Goal: Task Accomplishment & Management: Use online tool/utility

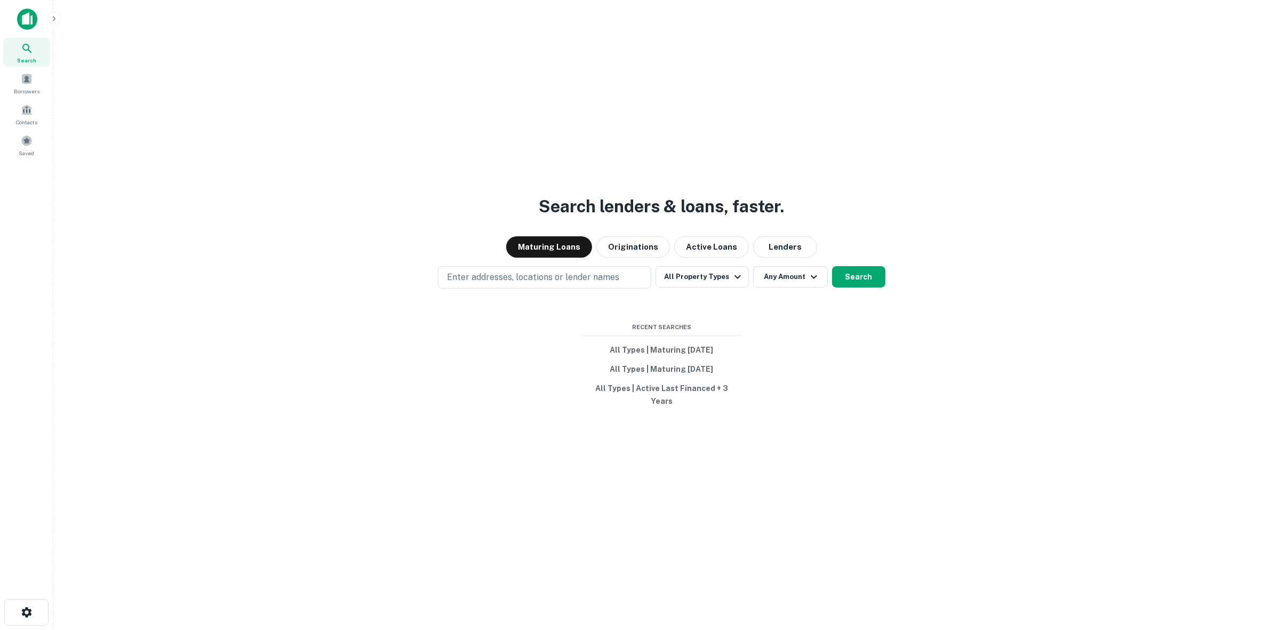
click at [686, 449] on div "Search lenders & loans, faster. Maturing Loans Originations Active Loans Lender…" at bounding box center [662, 341] width 1200 height 630
click at [401, 484] on div "Search lenders & loans, faster. Maturing Loans Originations Active Loans Lender…" at bounding box center [662, 341] width 1200 height 630
click at [692, 283] on button "All Property Types" at bounding box center [702, 276] width 93 height 21
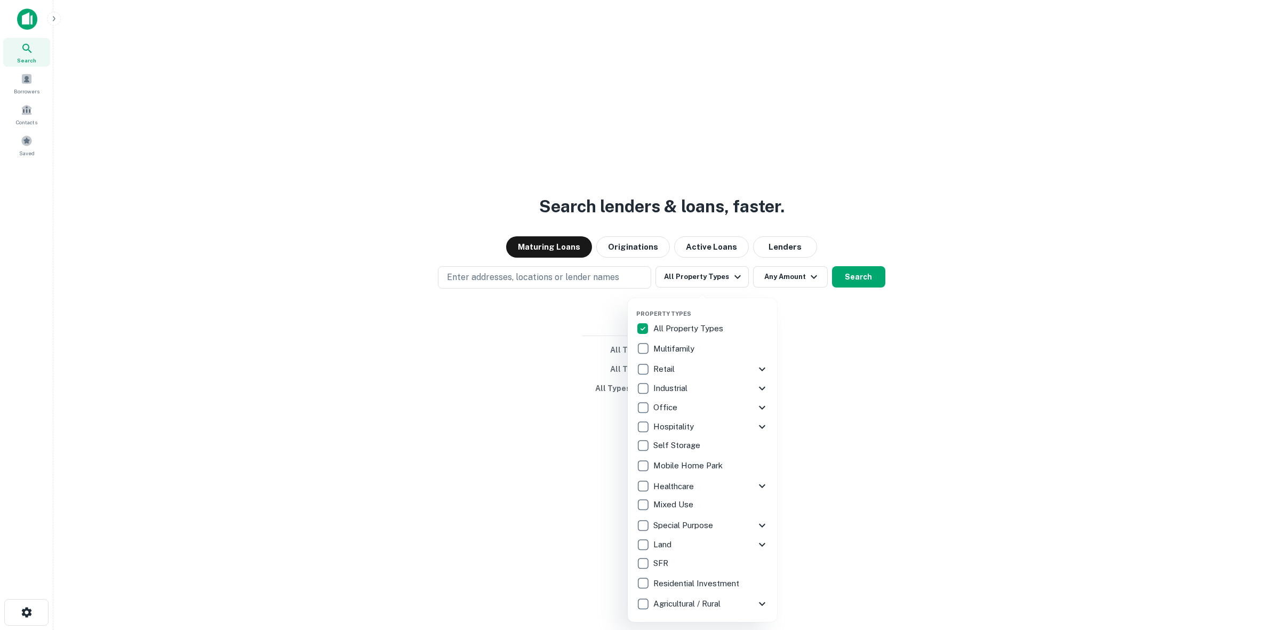
drag, startPoint x: 521, startPoint y: 356, endPoint x: 569, endPoint y: 270, distance: 98.4
click at [518, 350] on div at bounding box center [640, 315] width 1280 height 630
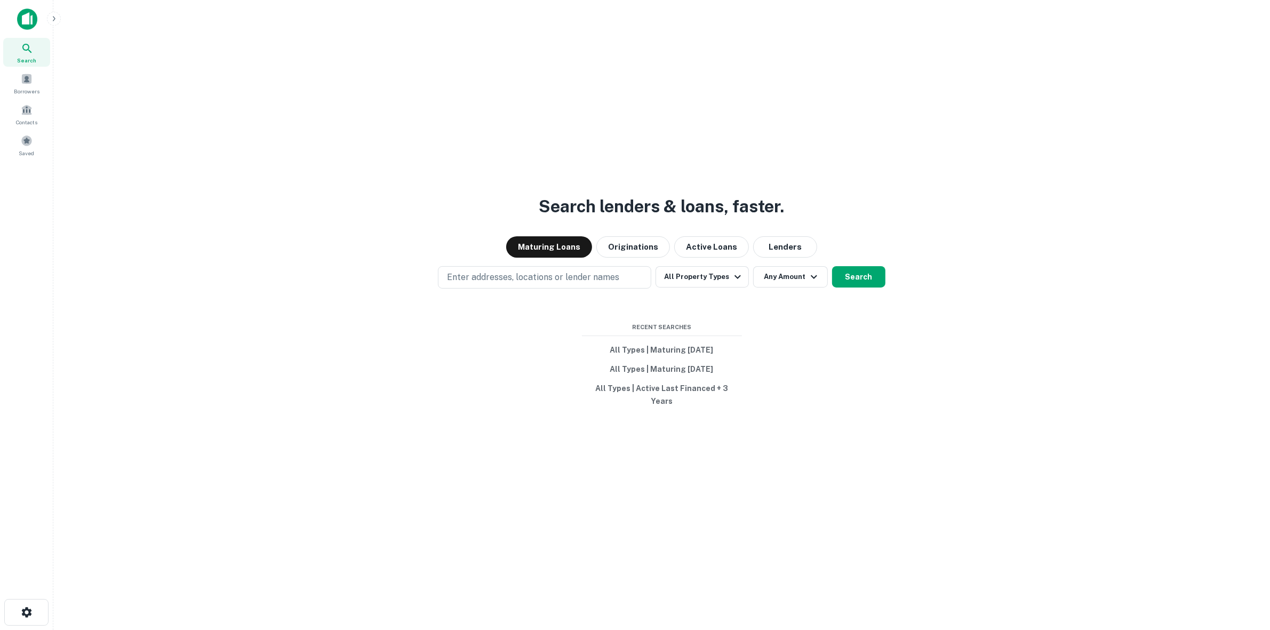
click at [682, 253] on button "Active Loans" at bounding box center [711, 246] width 75 height 21
click at [691, 286] on button "All Property Types" at bounding box center [702, 276] width 93 height 21
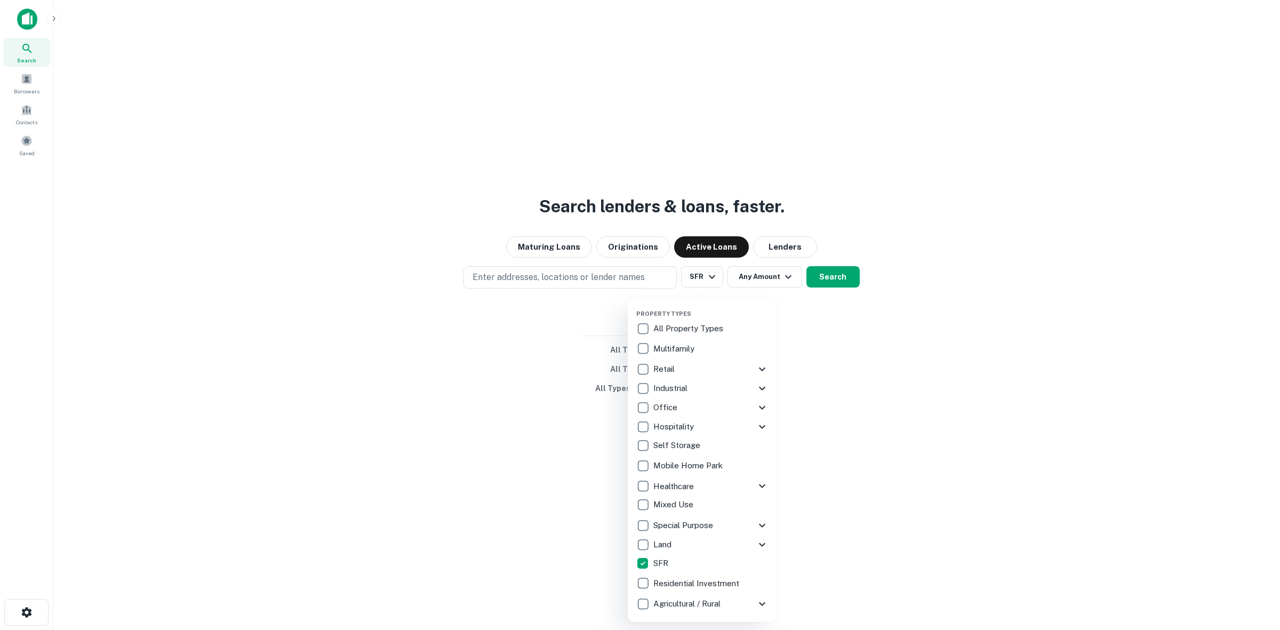
click at [601, 284] on div at bounding box center [640, 315] width 1280 height 630
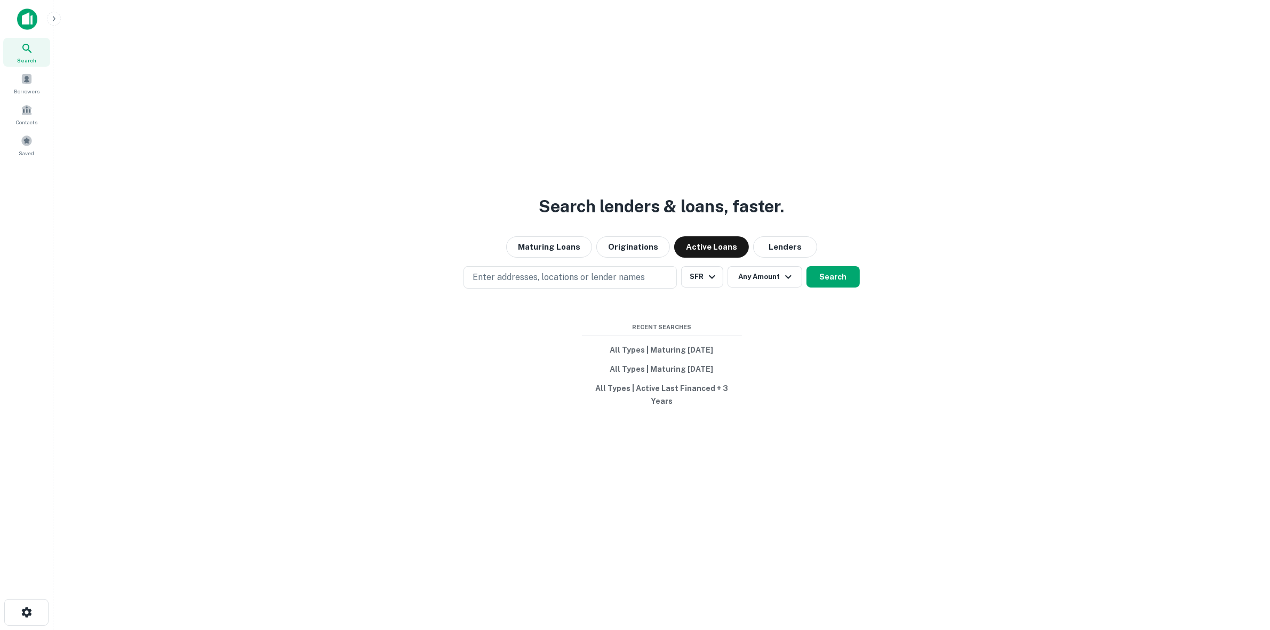
click at [623, 281] on p "Enter addresses, locations or lender names" at bounding box center [559, 277] width 172 height 13
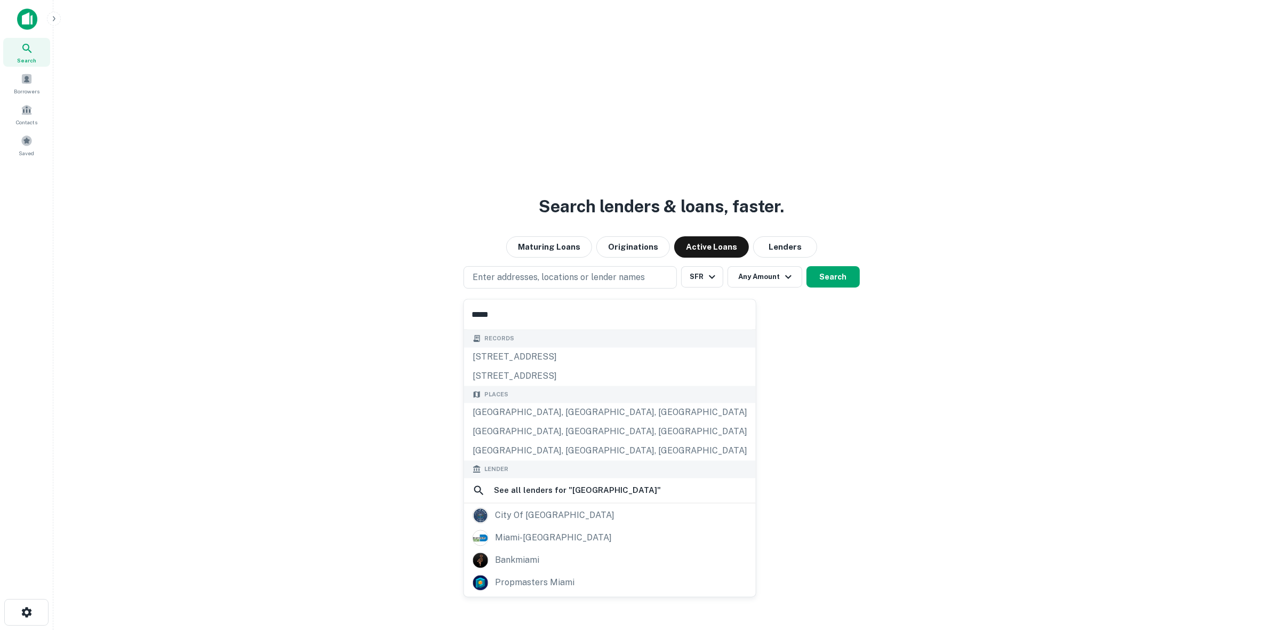
type input "*****"
click at [568, 540] on div "miami-[GEOGRAPHIC_DATA]" at bounding box center [553, 538] width 117 height 16
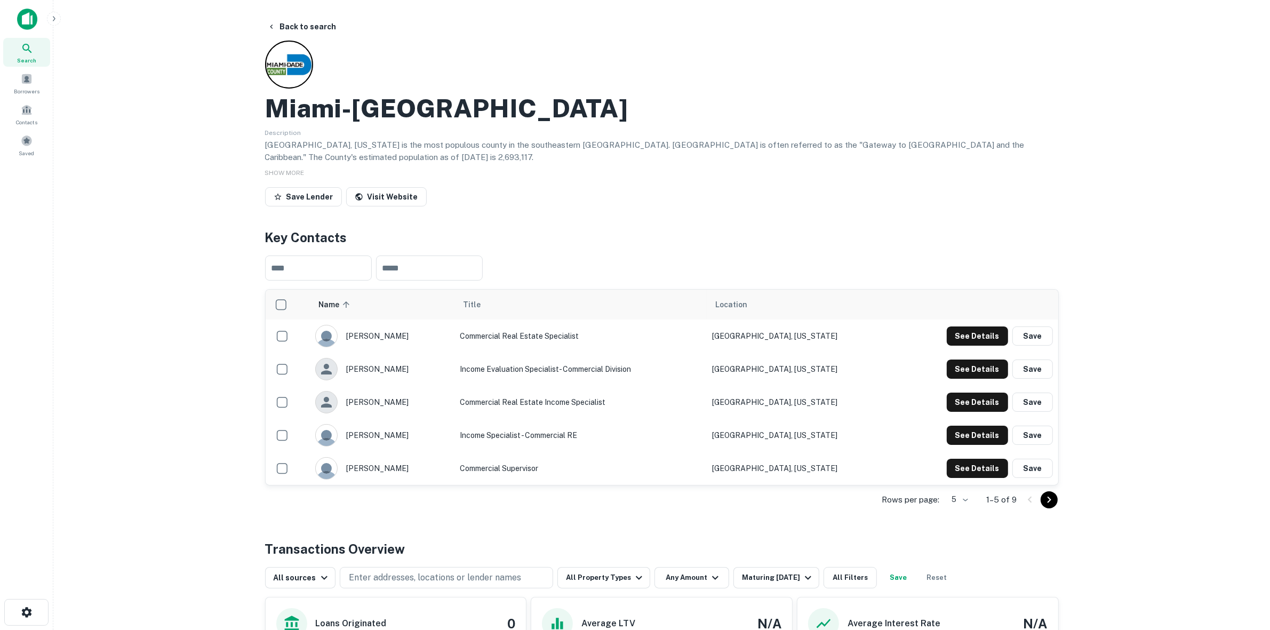
click at [323, 26] on button "Back to search" at bounding box center [302, 26] width 78 height 19
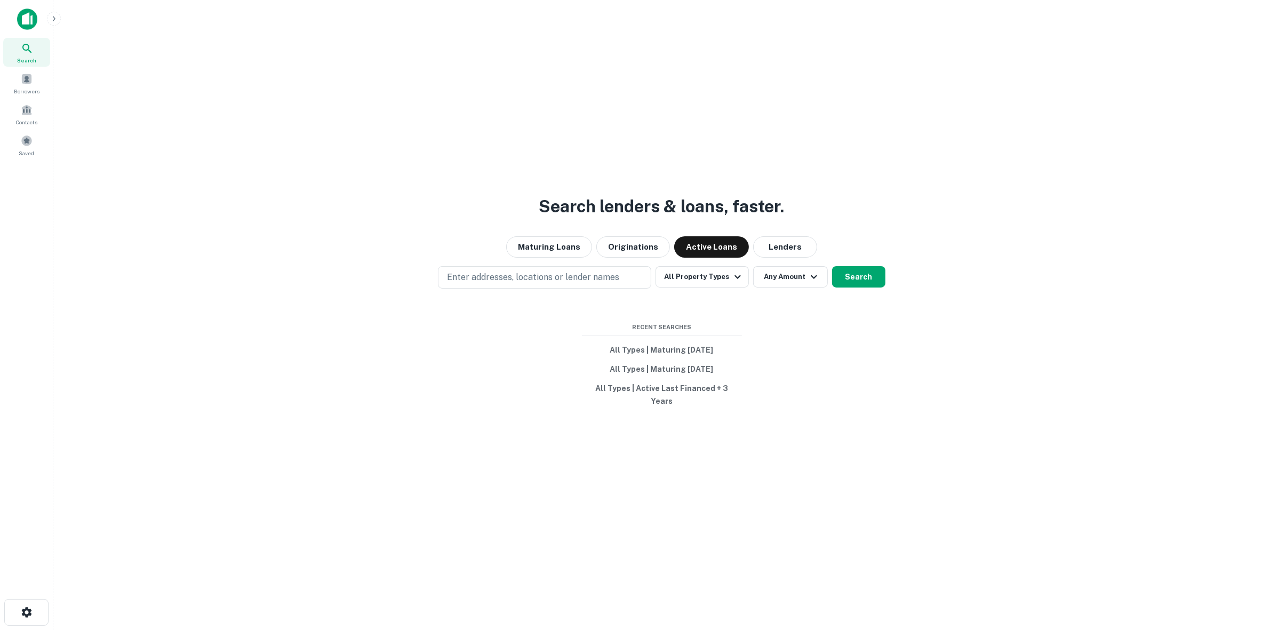
click at [548, 289] on button "Enter addresses, locations or lender names" at bounding box center [544, 277] width 213 height 22
click at [713, 284] on button "All Property Types" at bounding box center [702, 276] width 93 height 21
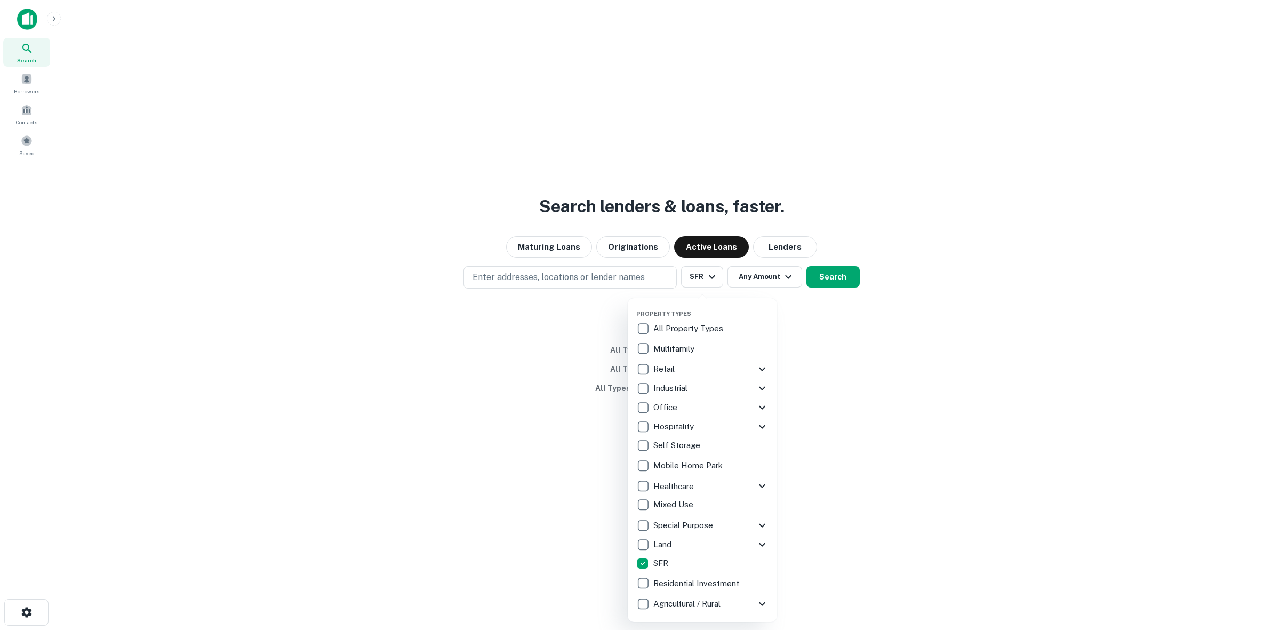
click at [566, 281] on div at bounding box center [640, 315] width 1280 height 630
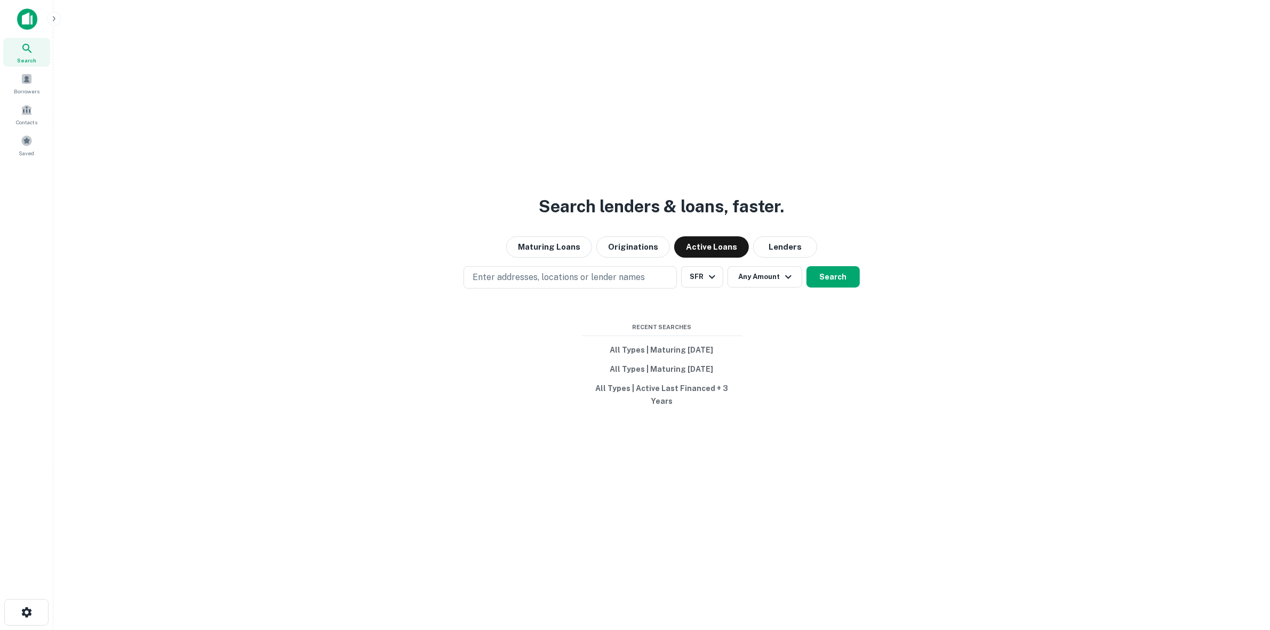
click at [503, 284] on p "Enter addresses, locations or lender names" at bounding box center [559, 277] width 172 height 13
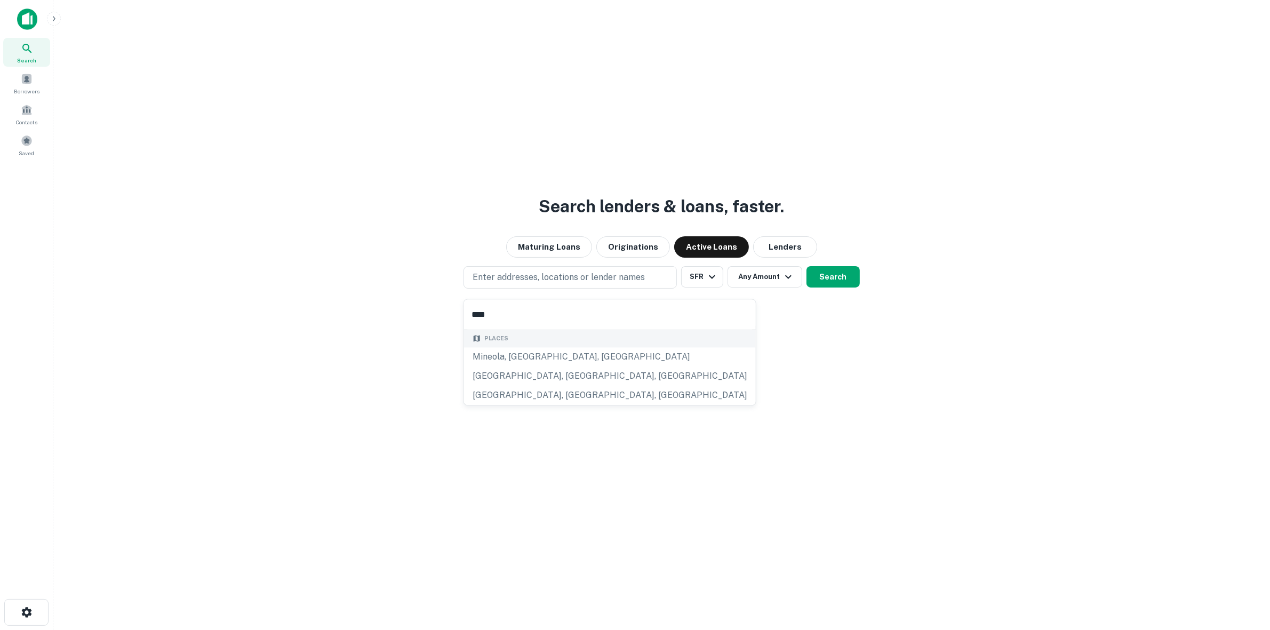
type input "*****"
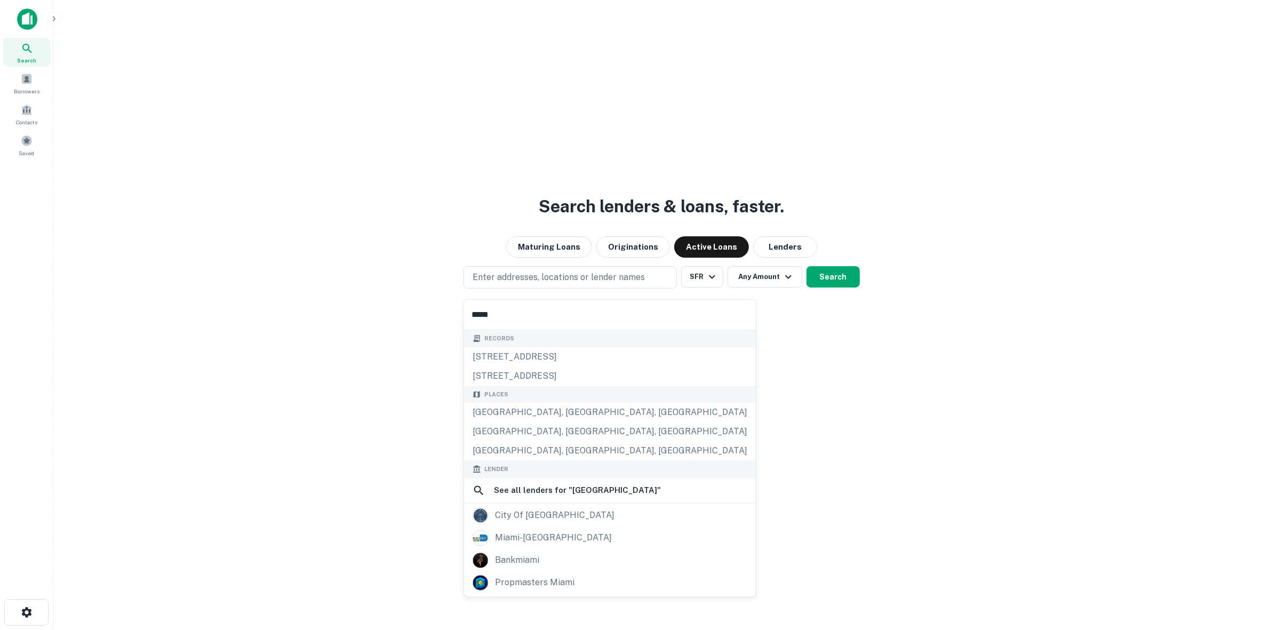
click at [522, 414] on div "Miami, FL, USA" at bounding box center [610, 412] width 292 height 19
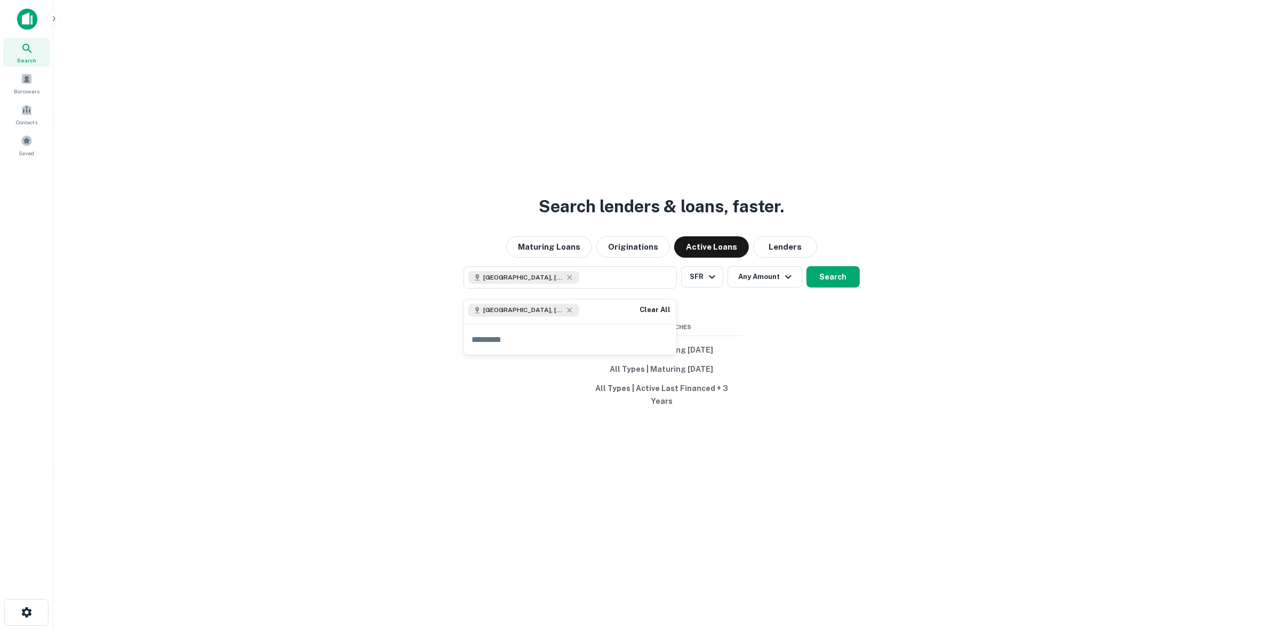
click at [838, 287] on button "Search" at bounding box center [832, 276] width 53 height 21
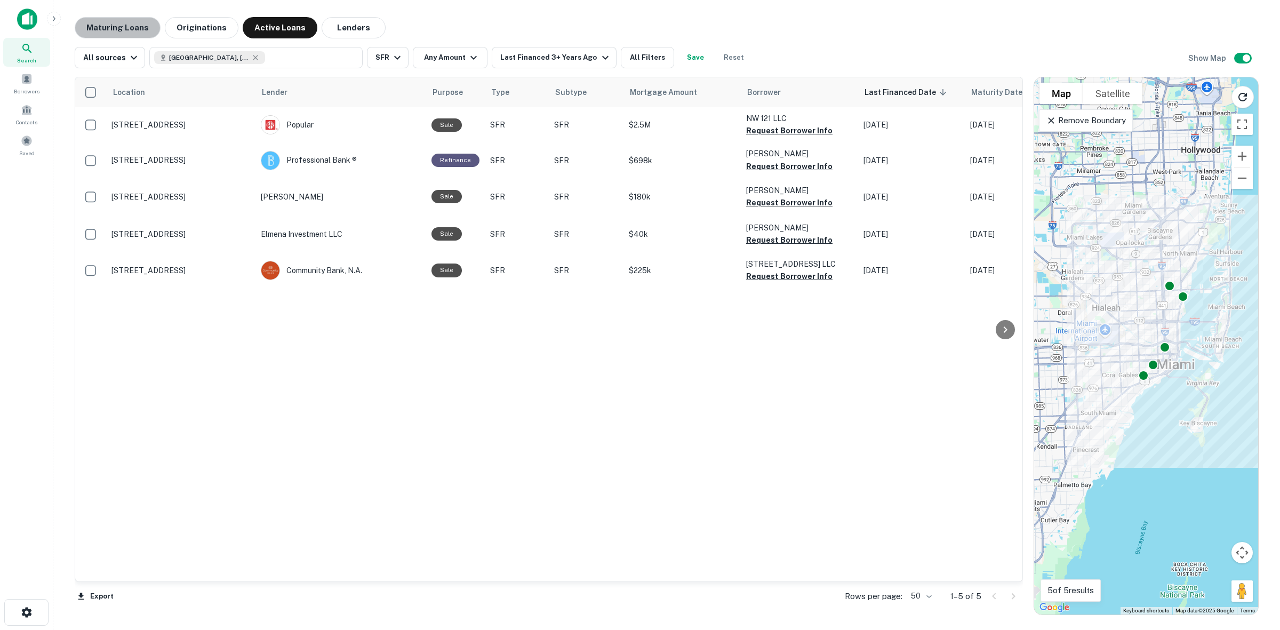
drag, startPoint x: 130, startPoint y: 23, endPoint x: 302, endPoint y: 33, distance: 173.1
click at [129, 23] on button "Maturing Loans" at bounding box center [118, 27] width 86 height 21
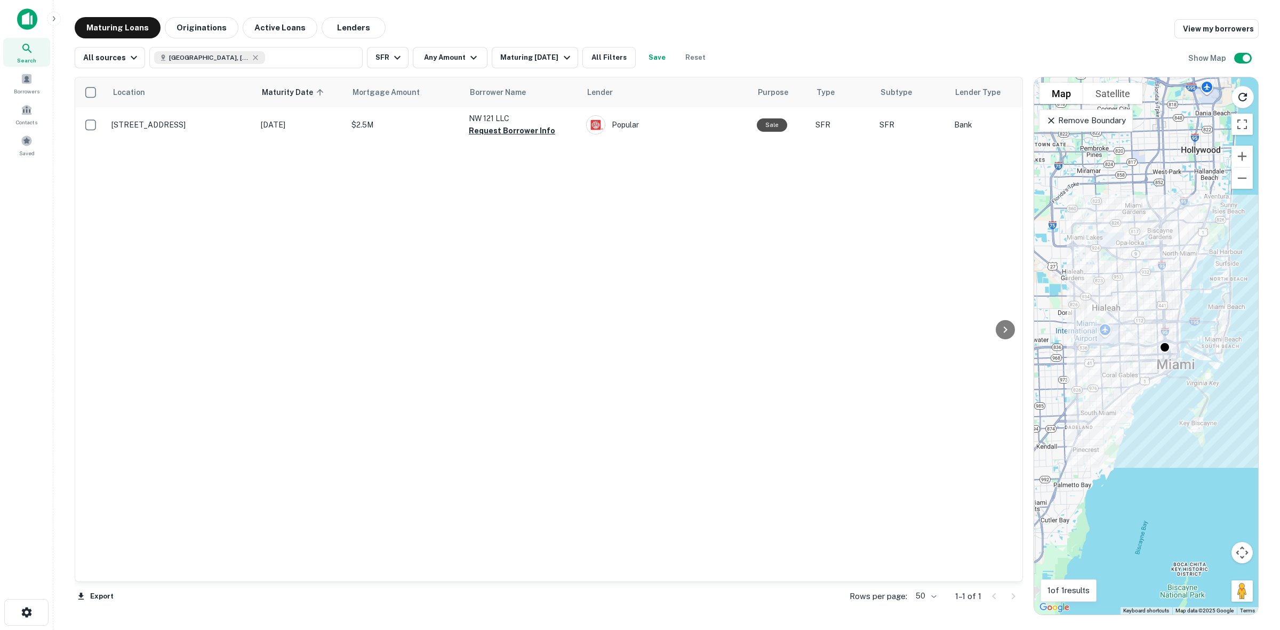
click at [130, 64] on button "All sources" at bounding box center [110, 57] width 70 height 21
click at [129, 63] on div at bounding box center [640, 315] width 1280 height 630
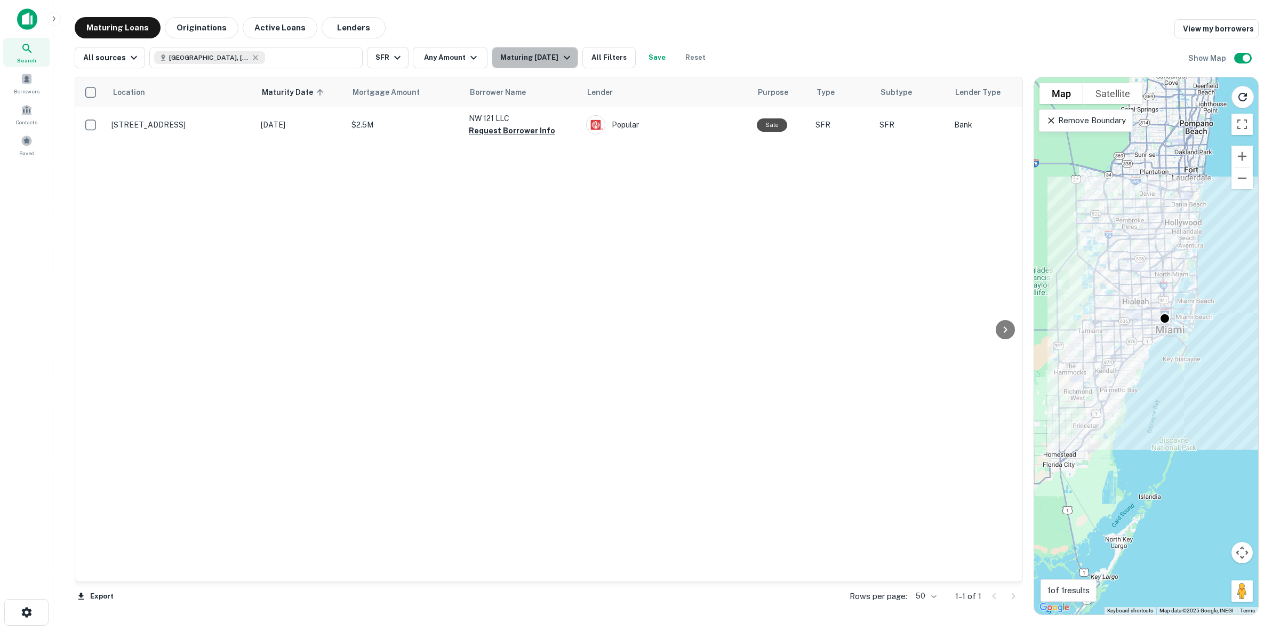
click at [508, 56] on div "Maturing In 1 Year" at bounding box center [536, 57] width 73 height 13
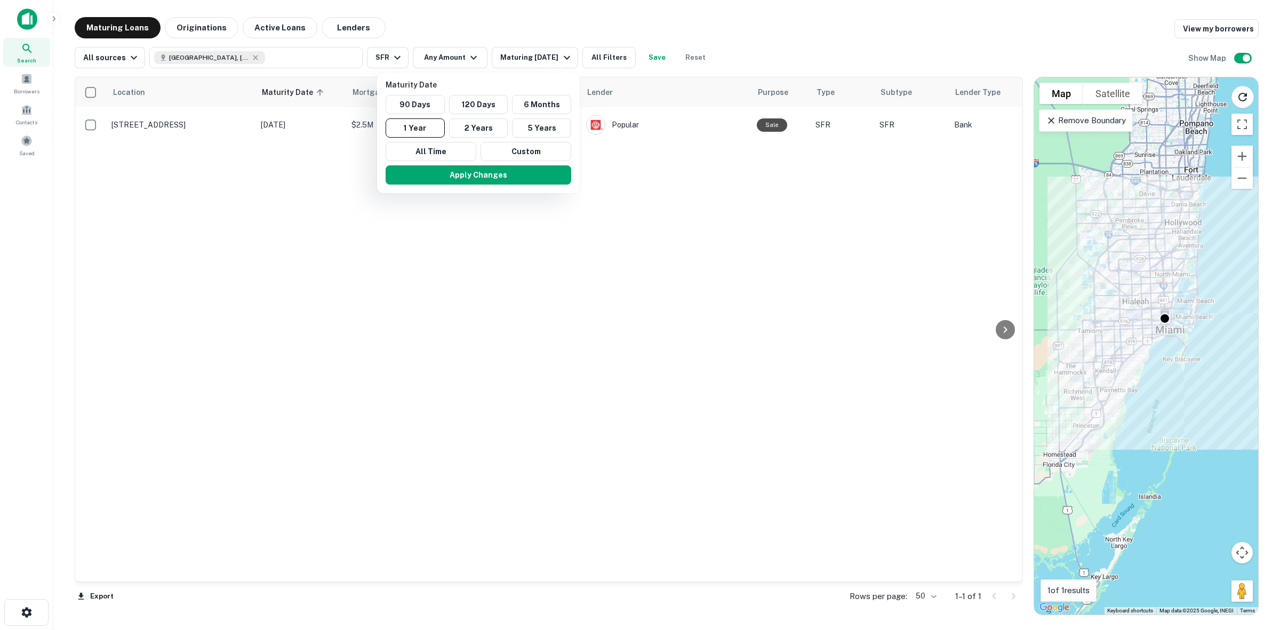
drag, startPoint x: 491, startPoint y: 124, endPoint x: 522, endPoint y: 119, distance: 31.3
click at [494, 126] on button "2 Years" at bounding box center [478, 127] width 59 height 19
drag, startPoint x: 459, startPoint y: 156, endPoint x: 614, endPoint y: 178, distance: 157.3
click at [459, 155] on button "All Time" at bounding box center [436, 151] width 91 height 19
drag, startPoint x: 459, startPoint y: 176, endPoint x: 553, endPoint y: 269, distance: 132.8
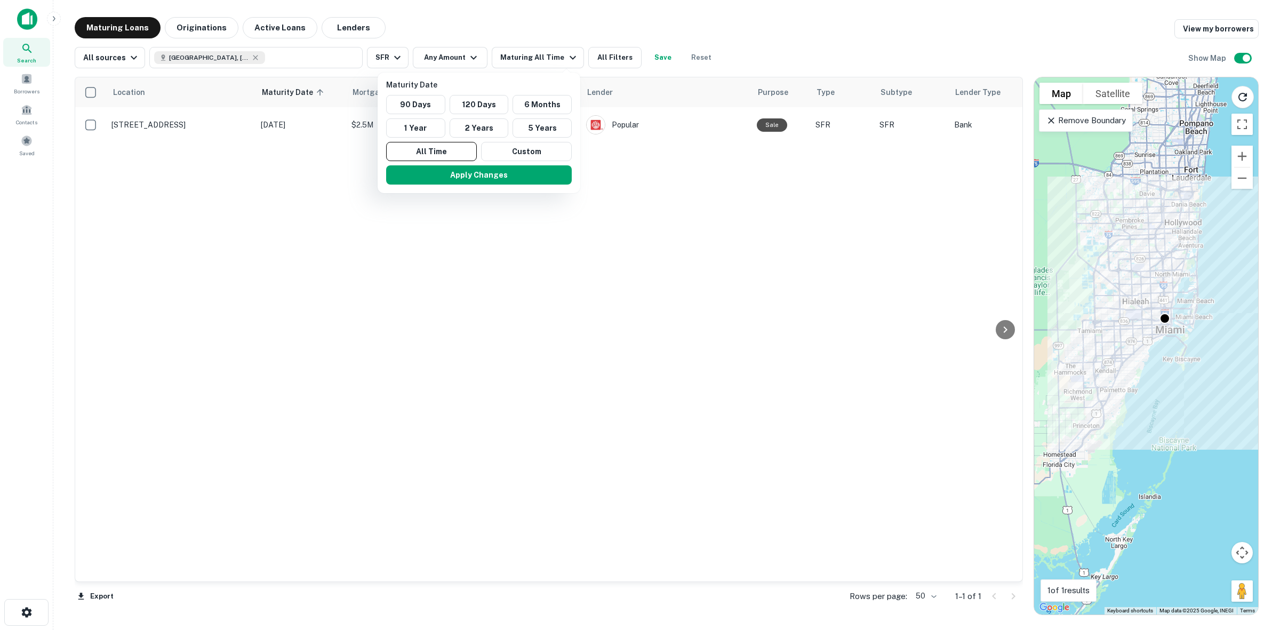
click at [459, 175] on button "Apply Changes" at bounding box center [479, 174] width 186 height 19
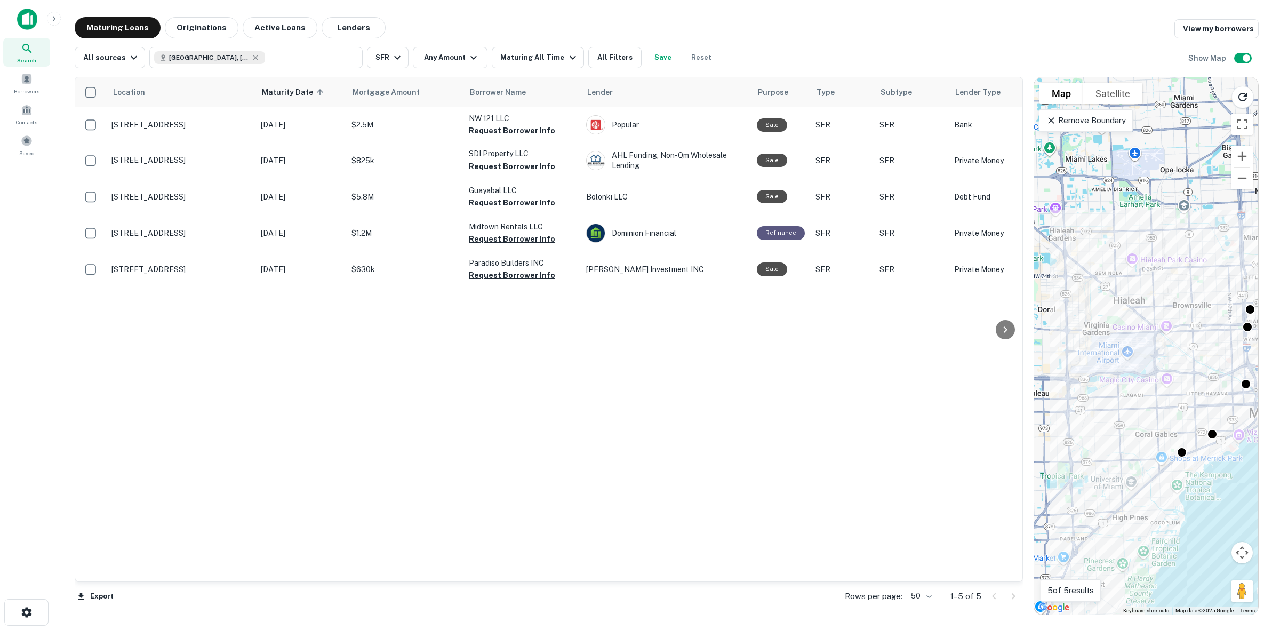
drag, startPoint x: 1105, startPoint y: 364, endPoint x: 1023, endPoint y: 302, distance: 102.8
click at [1023, 302] on div "Location Maturity Date sorted ascending Mortgage Amount Borrower Name Lender Pu…" at bounding box center [667, 341] width 1184 height 547
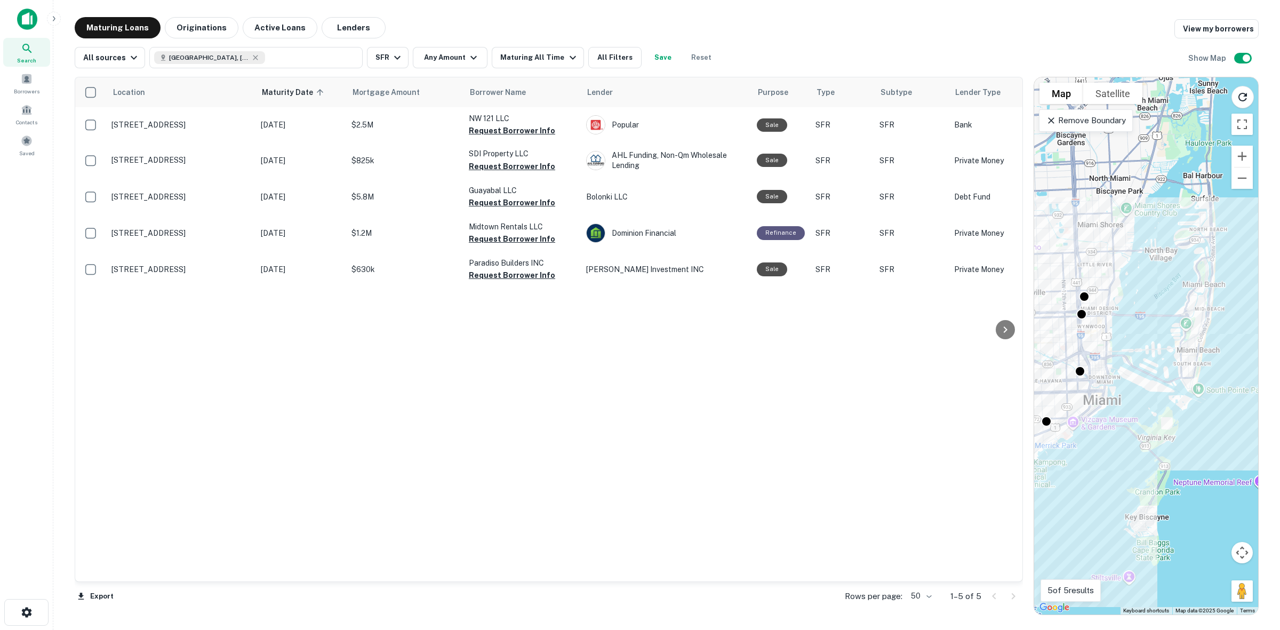
drag, startPoint x: 1207, startPoint y: 340, endPoint x: 1115, endPoint y: 356, distance: 93.2
click at [1115, 357] on div "To activate drag with keyboard, press Alt + Enter. Once in keyboard drag state,…" at bounding box center [1146, 345] width 224 height 537
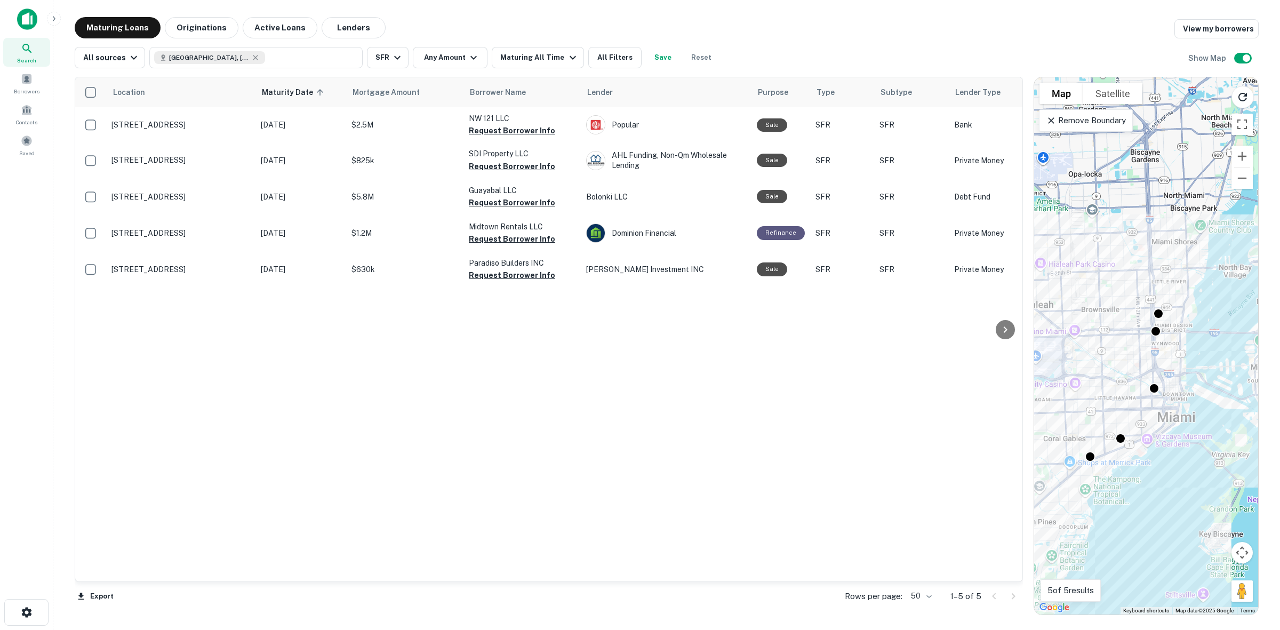
click at [249, 52] on button "Miami, FL, USA" at bounding box center [255, 57] width 213 height 21
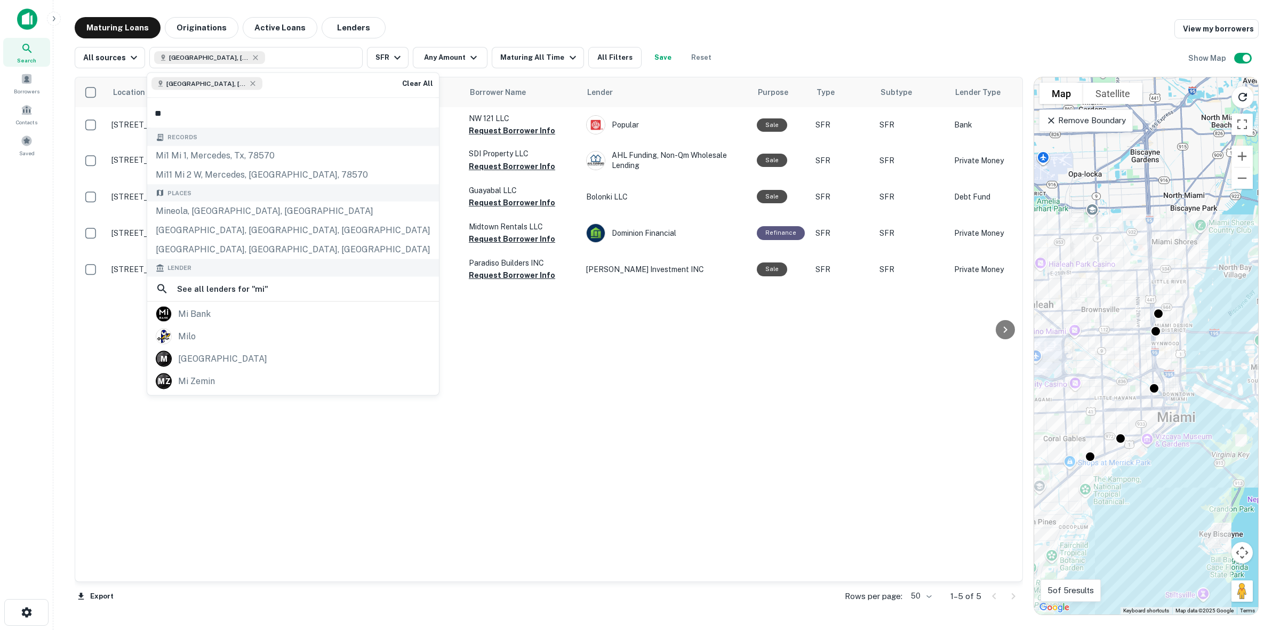
type input "*"
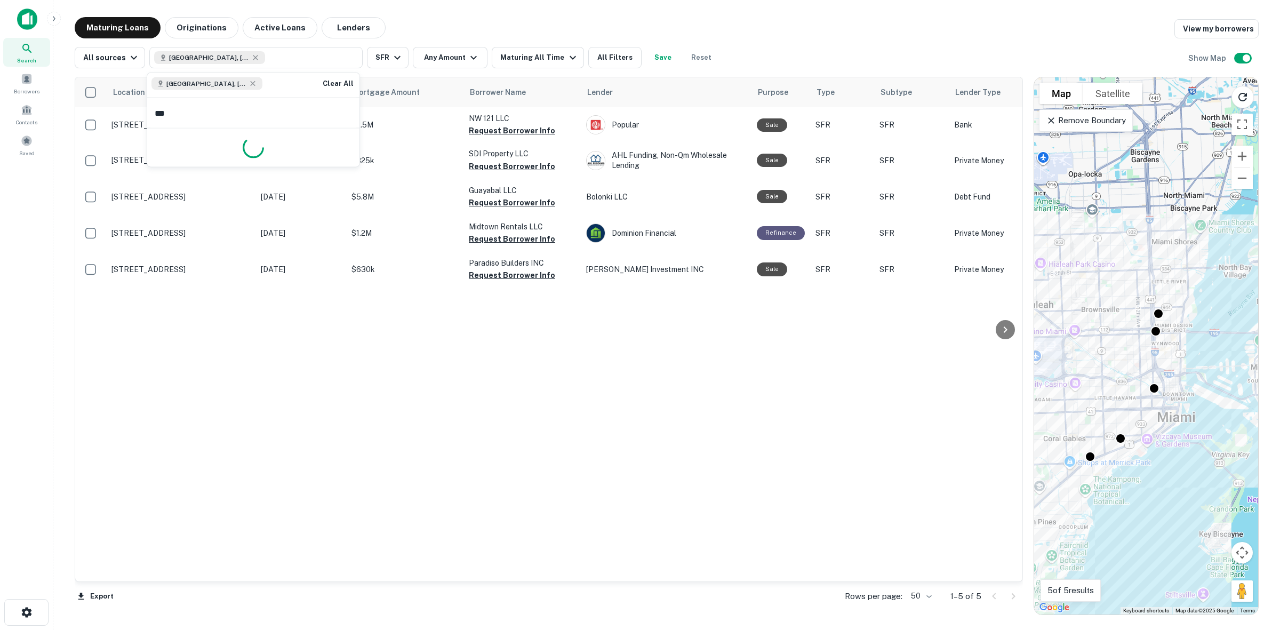
type input "****"
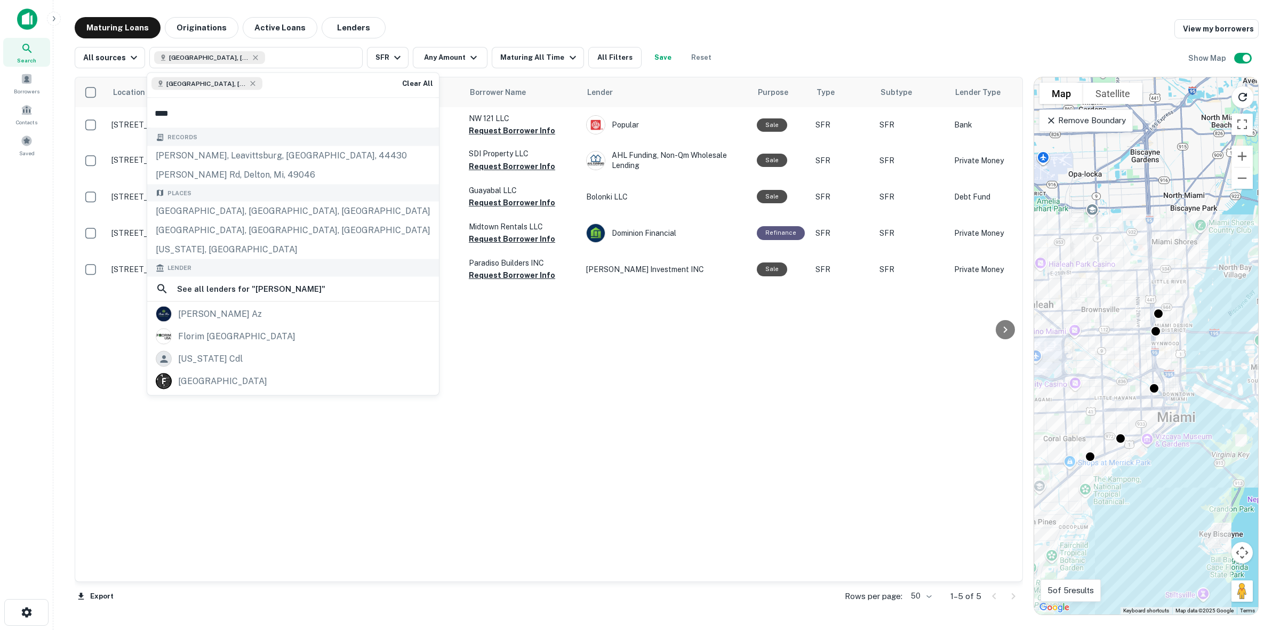
click at [198, 251] on div "Florida, USA" at bounding box center [293, 249] width 292 height 19
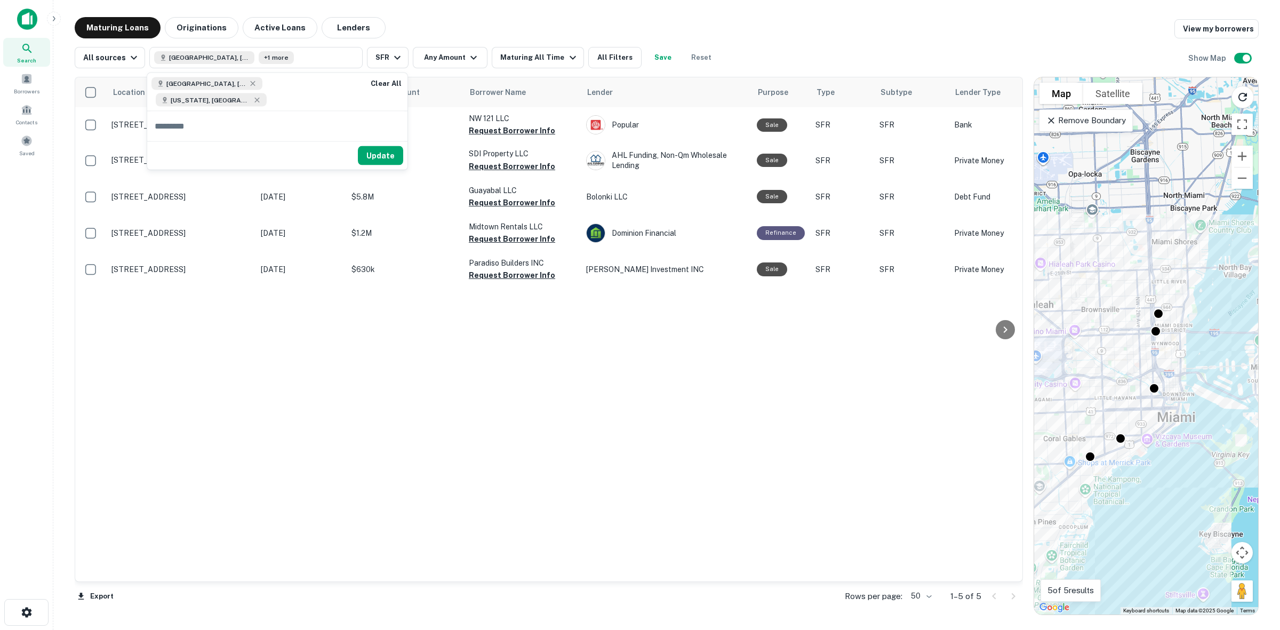
drag, startPoint x: 558, startPoint y: 428, endPoint x: 688, endPoint y: 529, distance: 164.9
click at [561, 426] on div "Location Maturity Date sorted ascending Mortgage Amount Borrower Name Lender Pu…" at bounding box center [548, 329] width 947 height 504
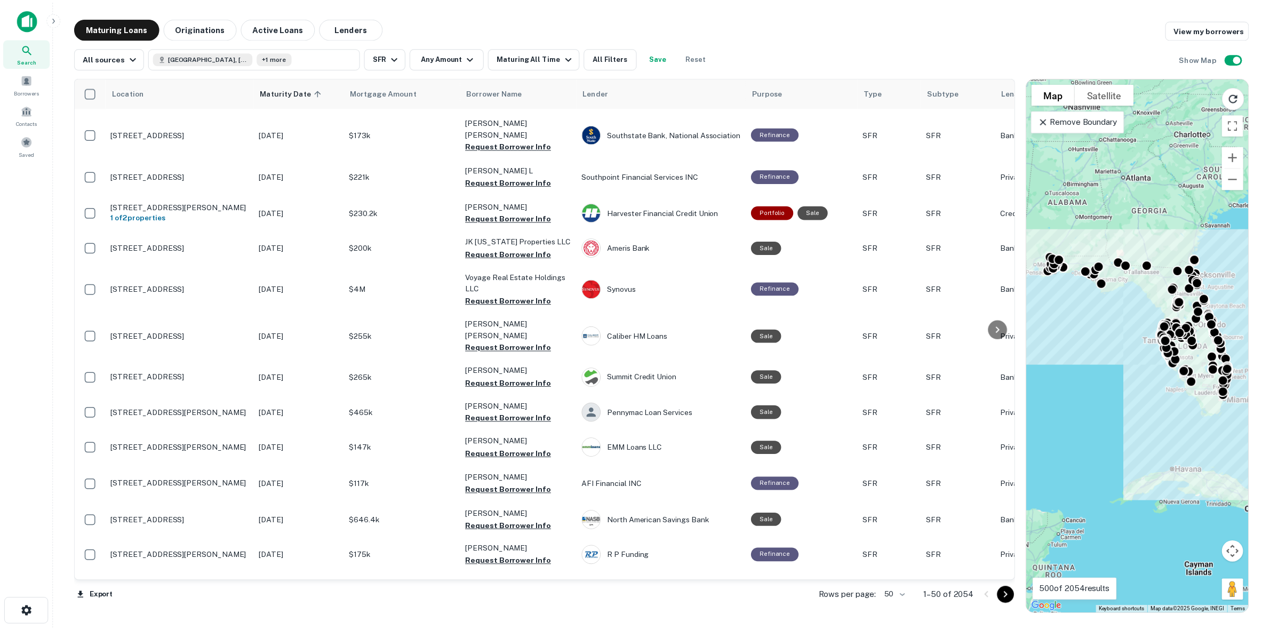
scroll to position [269, 0]
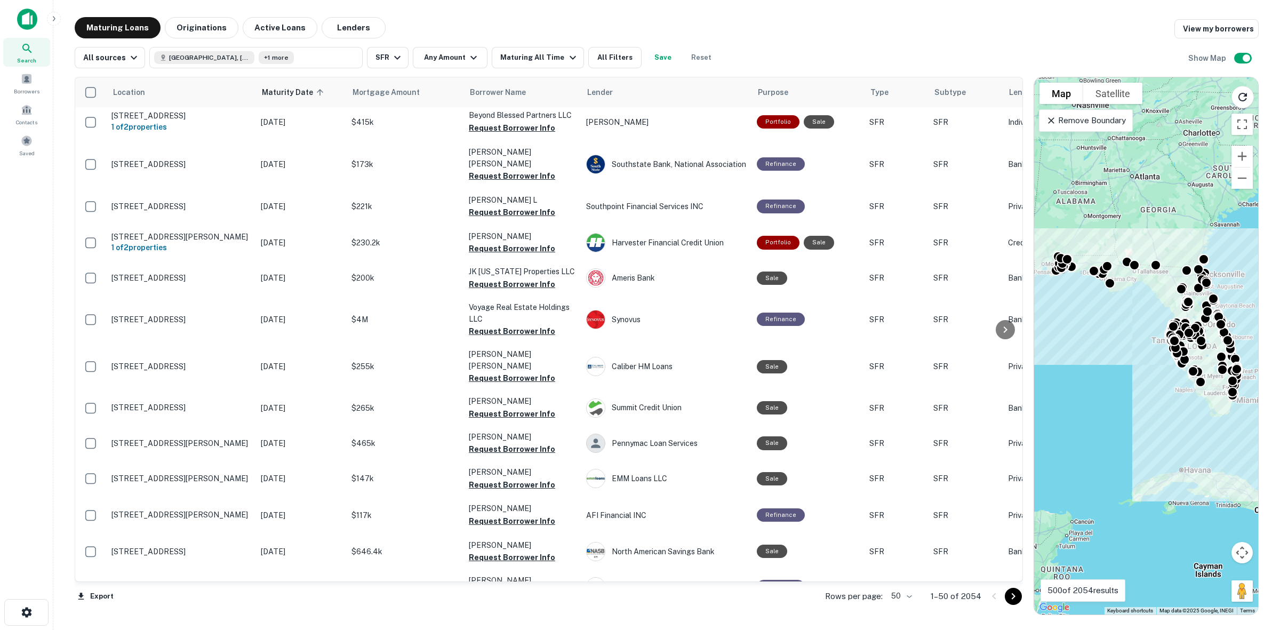
click at [230, 167] on p "3609 Camino Real Sarasota, FL 34239" at bounding box center [180, 164] width 139 height 10
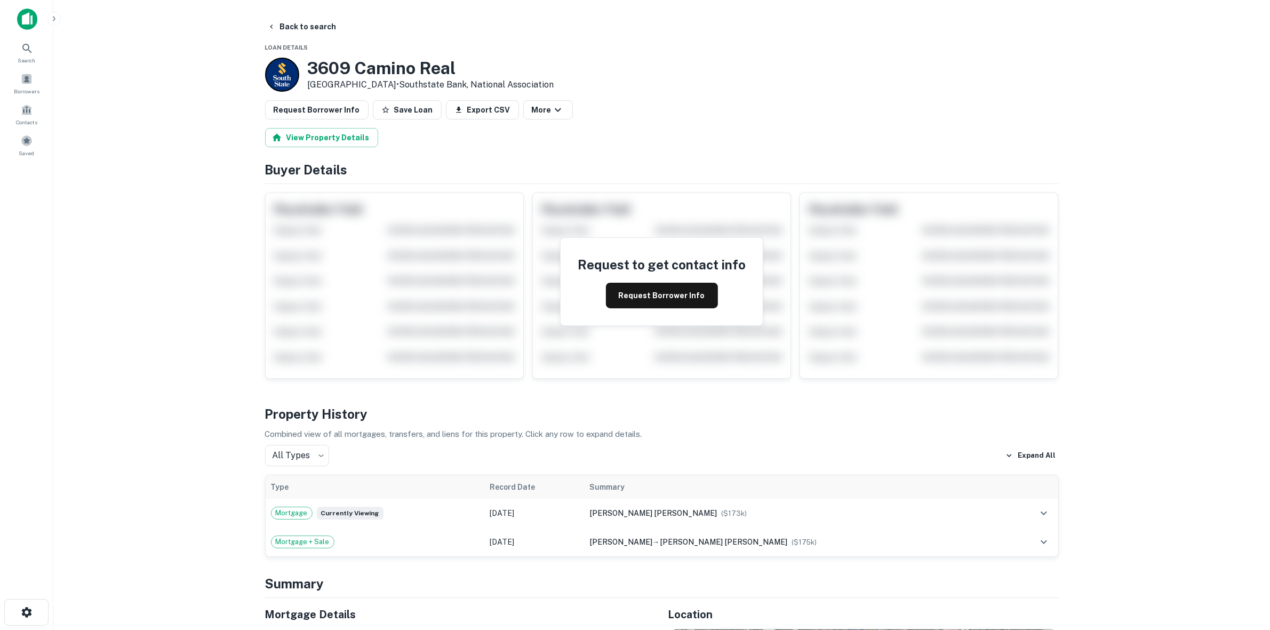
click at [655, 296] on button "Request Borrower Info" at bounding box center [662, 296] width 112 height 26
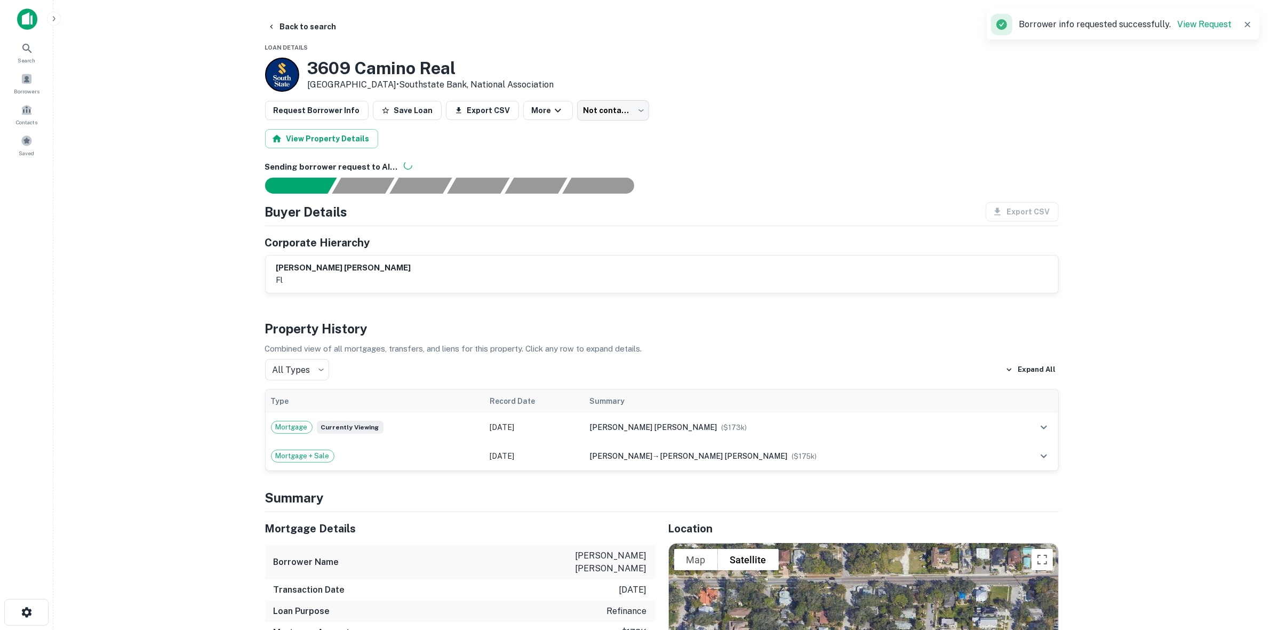
click at [1201, 19] on p "Borrower info requested successfully. View Request" at bounding box center [1125, 24] width 213 height 13
click at [1203, 26] on link "View Request" at bounding box center [1204, 24] width 54 height 10
